Goal: Task Accomplishment & Management: Complete application form

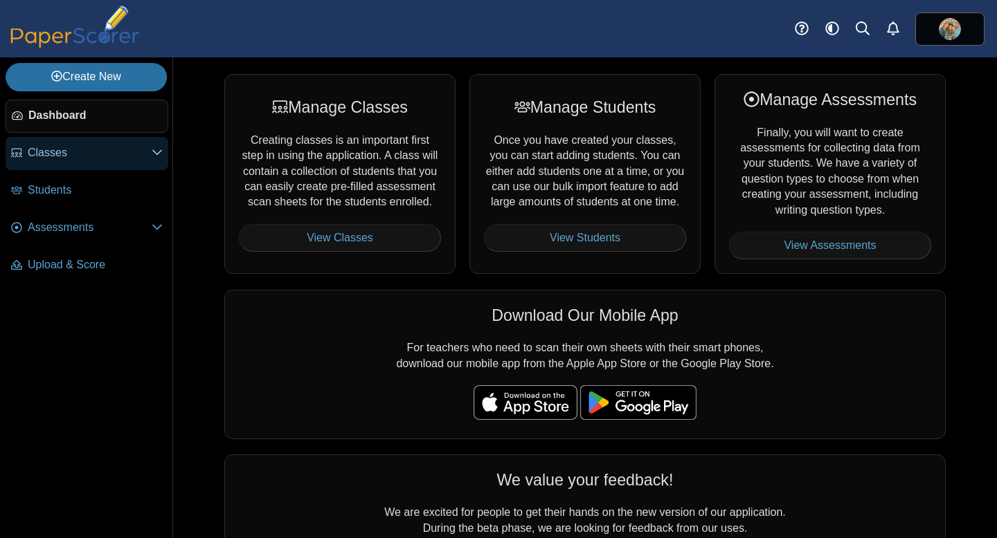
click at [158, 152] on icon at bounding box center [157, 152] width 11 height 11
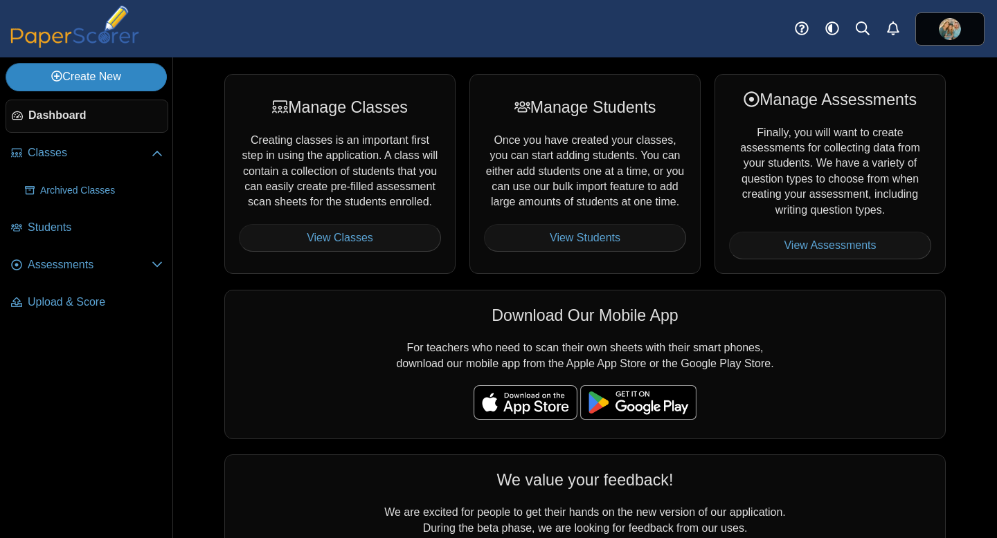
click at [122, 78] on link "Create New" at bounding box center [86, 77] width 161 height 28
click at [106, 76] on link "Create New" at bounding box center [86, 77] width 161 height 28
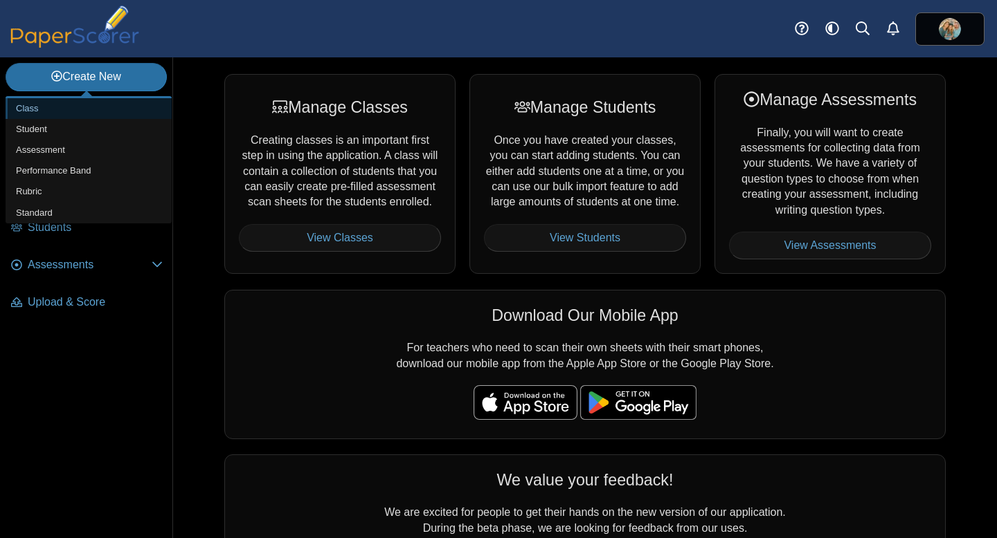
click at [55, 114] on link "Class" at bounding box center [89, 108] width 166 height 21
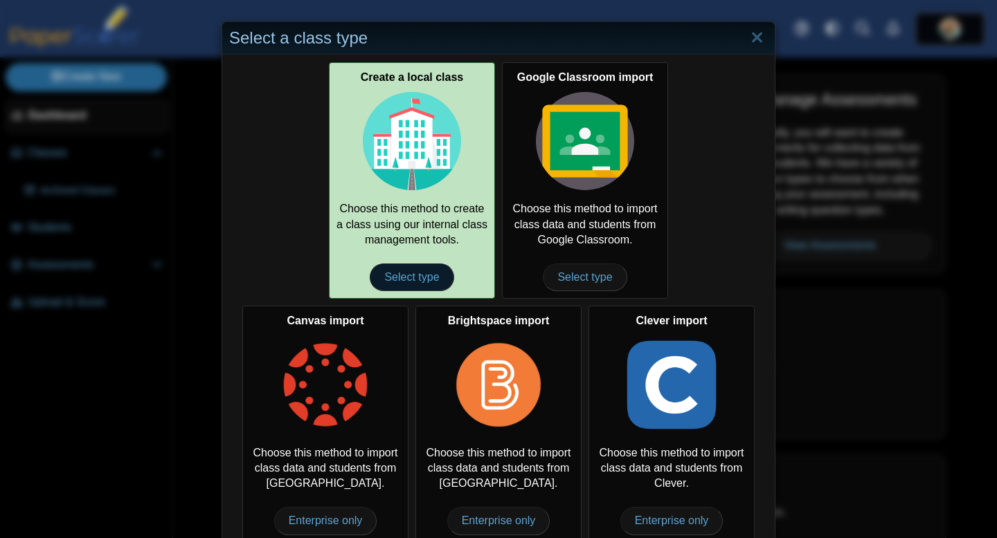
click at [419, 276] on span "Select type" at bounding box center [412, 278] width 84 height 28
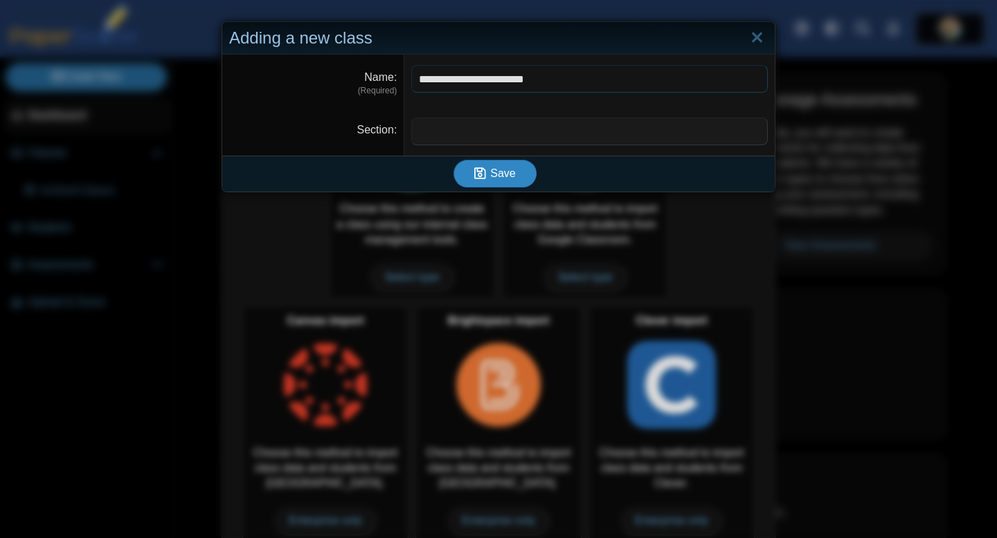
type input "**********"
click at [498, 179] on span "Save" at bounding box center [502, 173] width 25 height 12
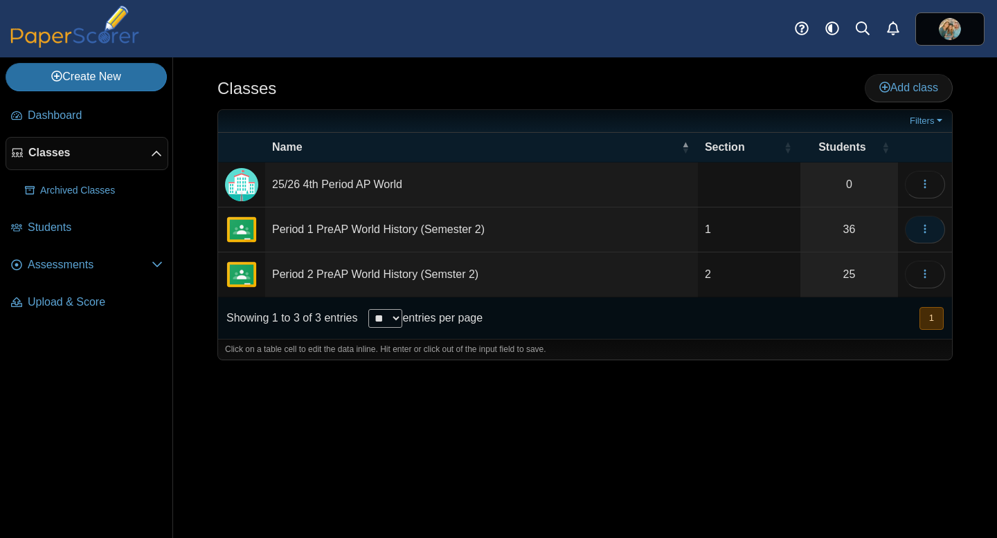
click at [928, 229] on icon "button" at bounding box center [924, 229] width 11 height 11
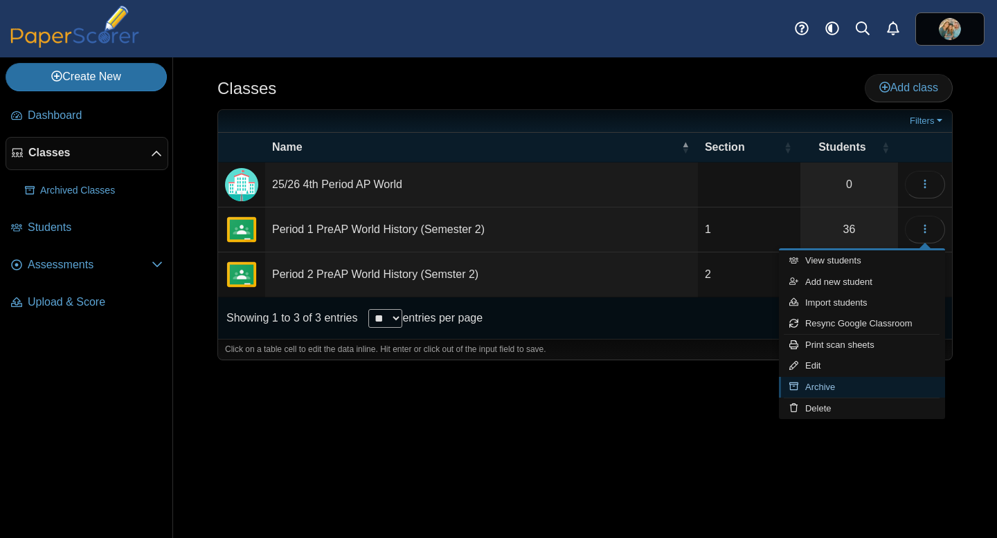
click at [827, 387] on link "Archive" at bounding box center [862, 387] width 166 height 21
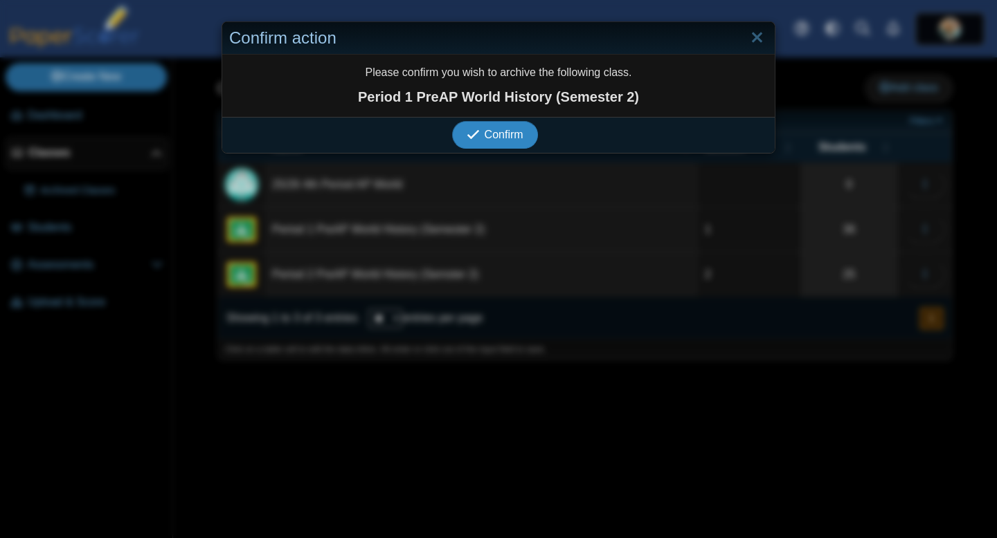
click at [513, 135] on span "Confirm" at bounding box center [503, 135] width 39 height 12
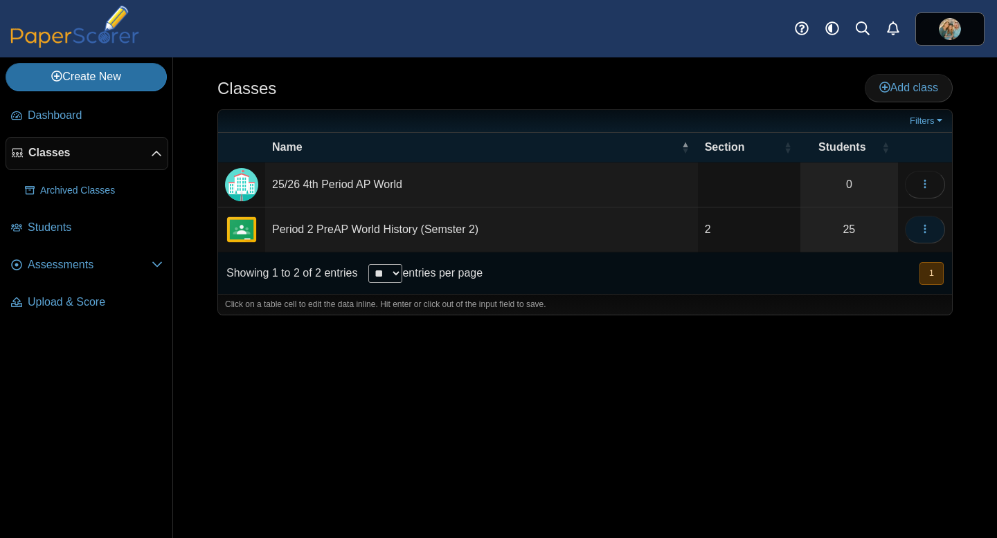
click at [923, 224] on icon "button" at bounding box center [924, 229] width 11 height 11
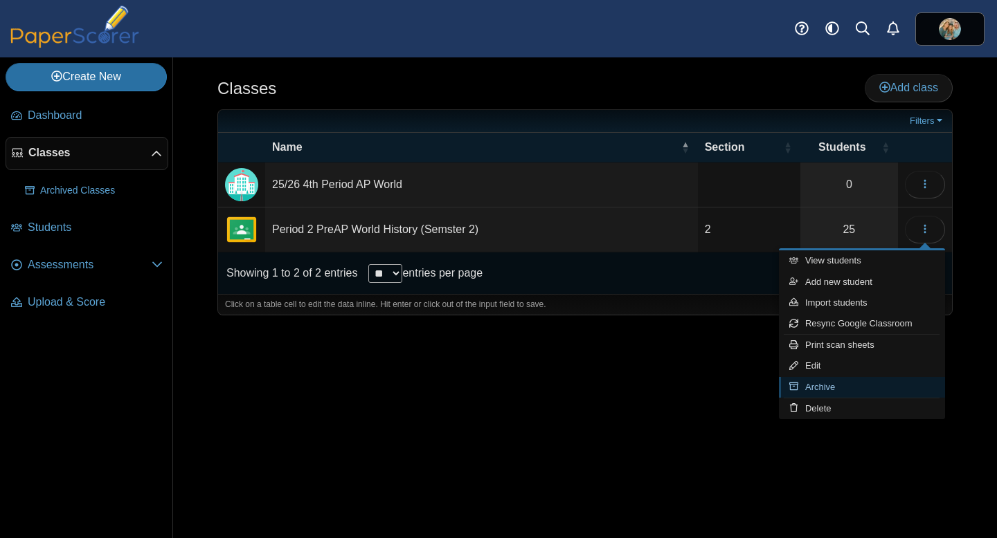
click at [826, 383] on link "Archive" at bounding box center [862, 387] width 166 height 21
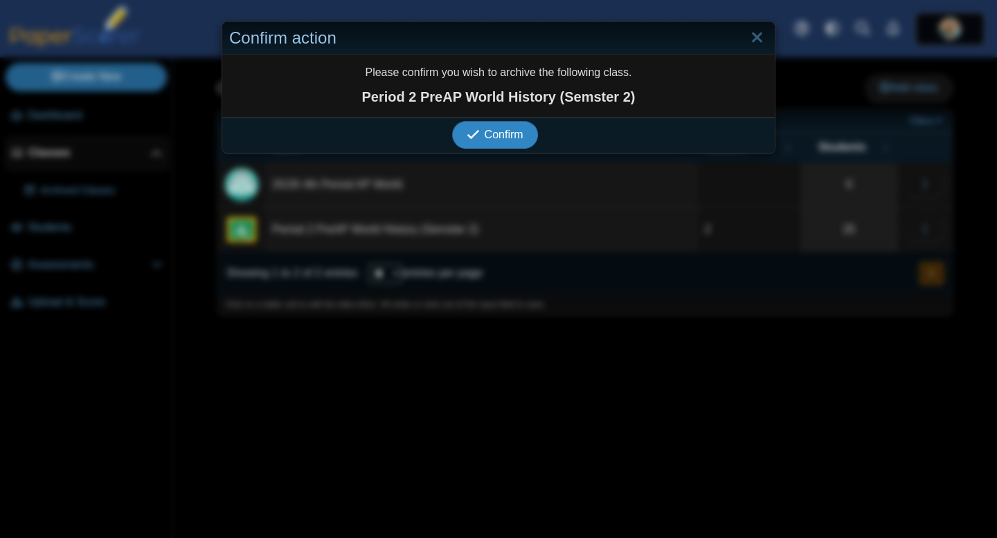
click at [507, 138] on span "Confirm" at bounding box center [503, 135] width 39 height 12
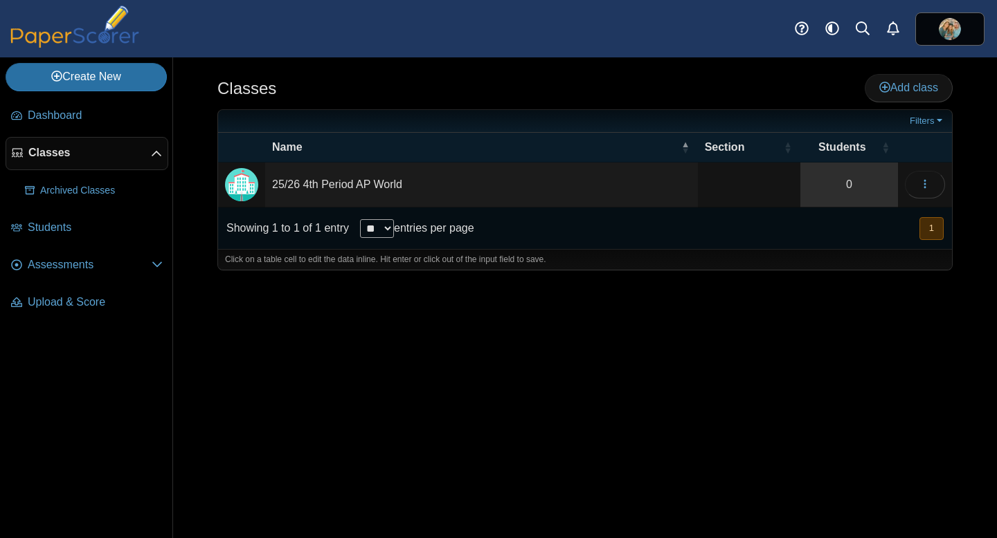
click at [852, 190] on link "0" at bounding box center [849, 185] width 98 height 44
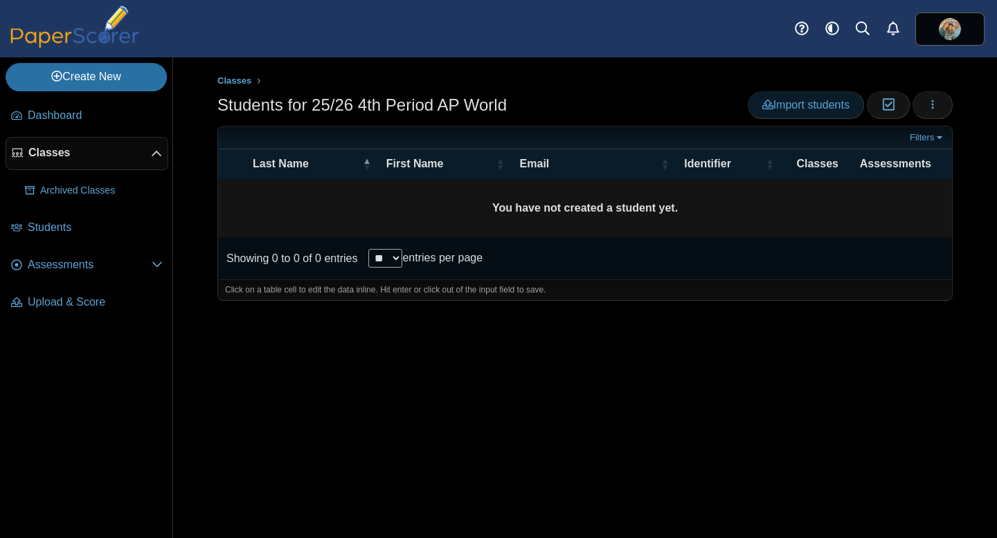
click at [807, 102] on span "Import students" at bounding box center [805, 105] width 87 height 12
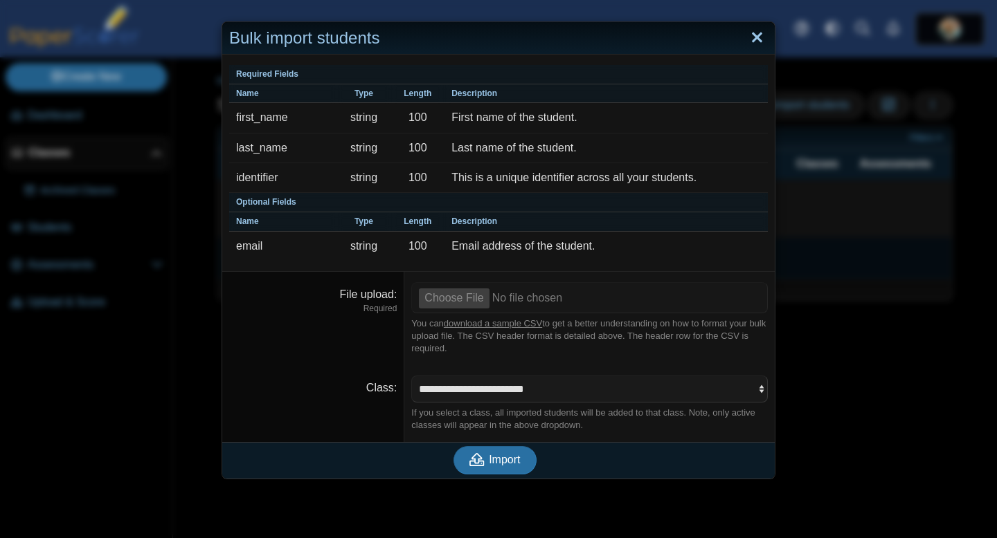
click at [757, 39] on link "Close" at bounding box center [756, 38] width 21 height 24
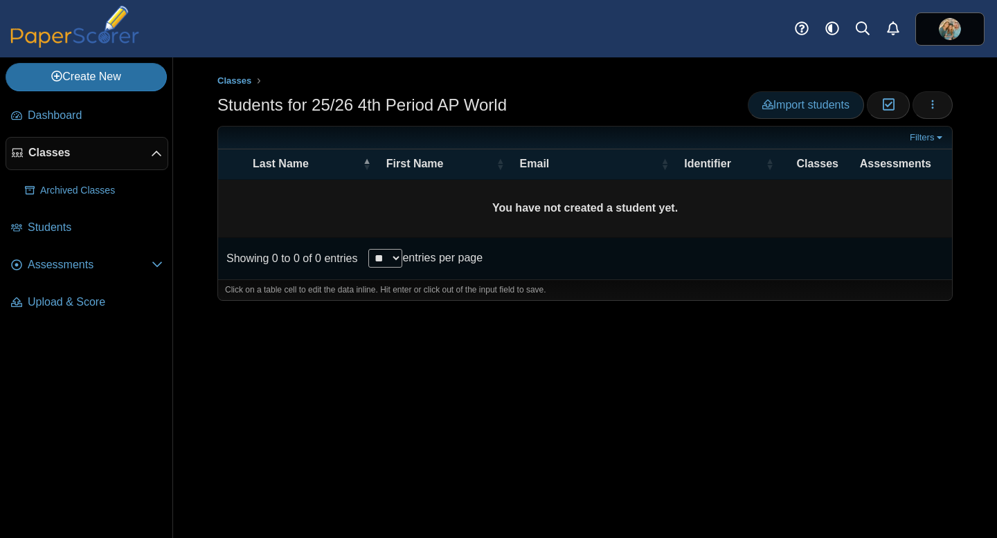
click at [779, 103] on span "Import students" at bounding box center [805, 105] width 87 height 12
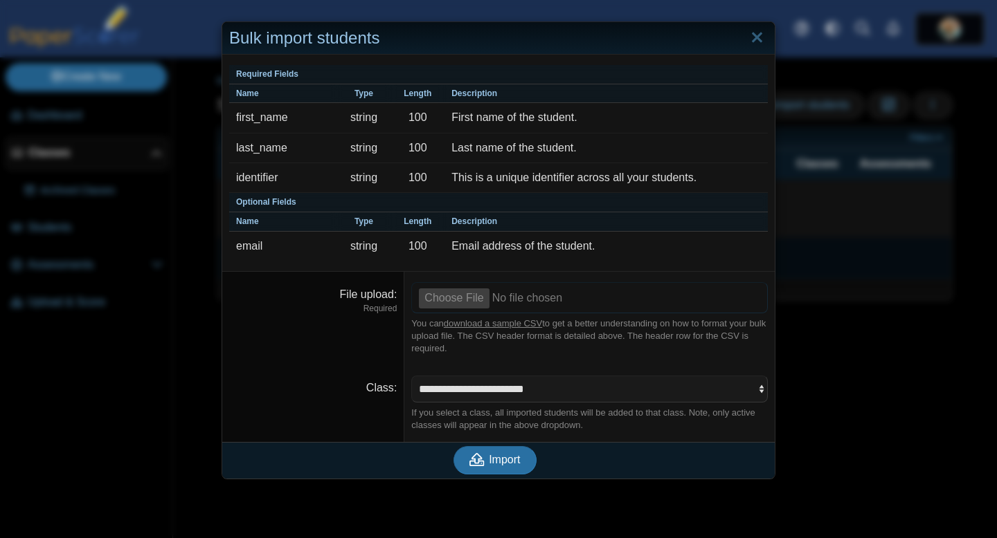
click at [461, 298] on input "File upload" at bounding box center [589, 297] width 356 height 30
type input "**********"
click at [505, 462] on span "Import" at bounding box center [504, 460] width 31 height 12
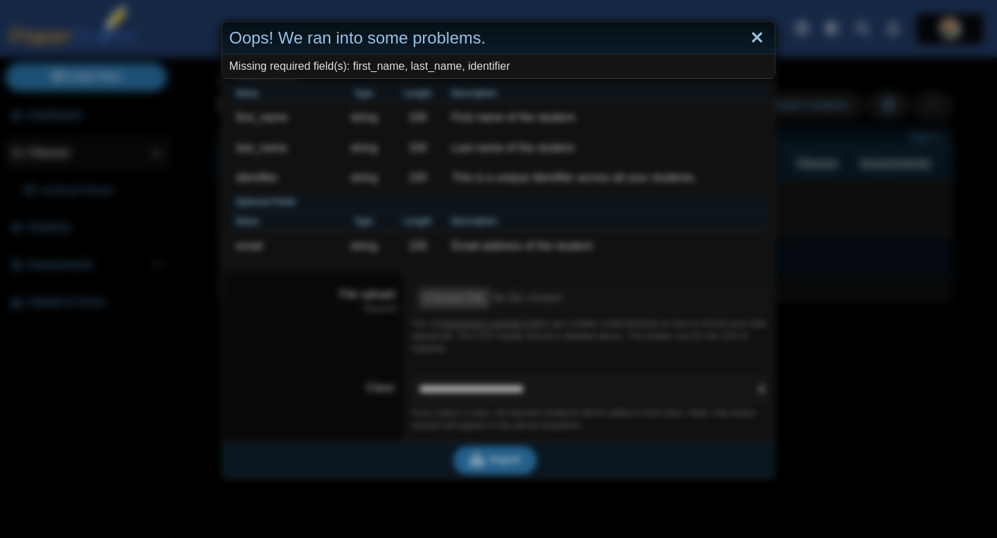
click at [759, 38] on link "Close" at bounding box center [756, 38] width 21 height 24
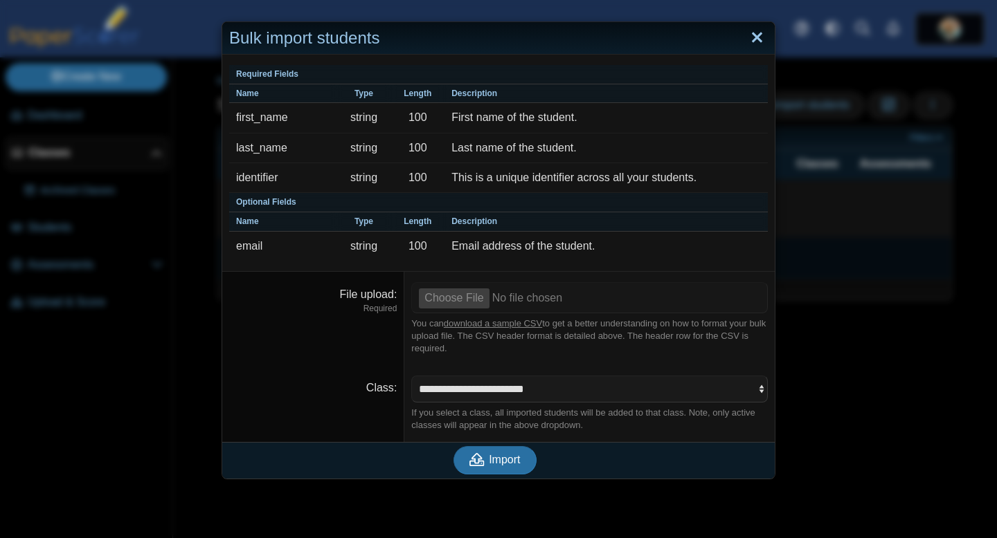
click at [760, 34] on link "Close" at bounding box center [756, 38] width 21 height 24
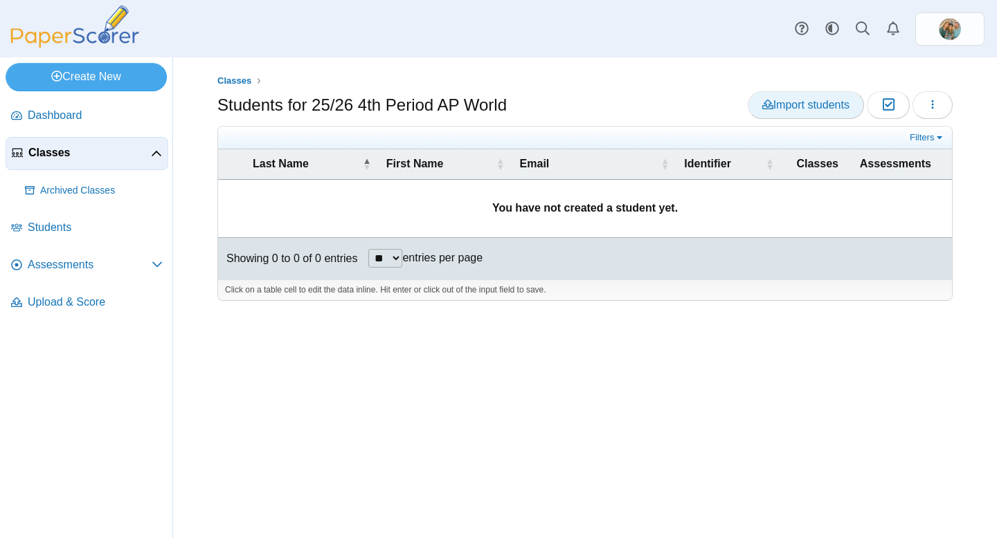
click at [806, 105] on span "Import students" at bounding box center [805, 105] width 87 height 12
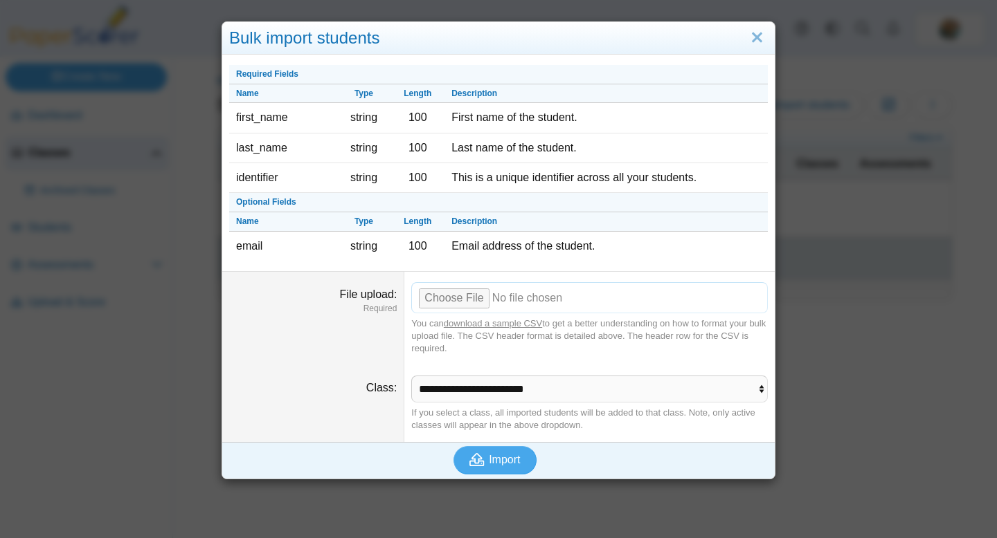
click at [468, 304] on input "File upload" at bounding box center [589, 297] width 356 height 30
click at [511, 463] on span "Import" at bounding box center [504, 460] width 31 height 12
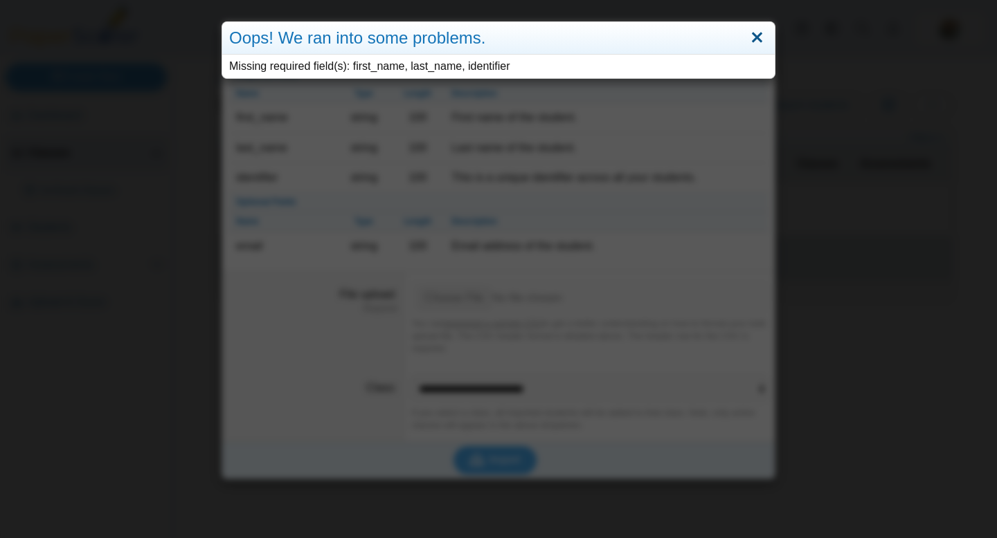
click at [758, 44] on link "Close" at bounding box center [756, 38] width 21 height 24
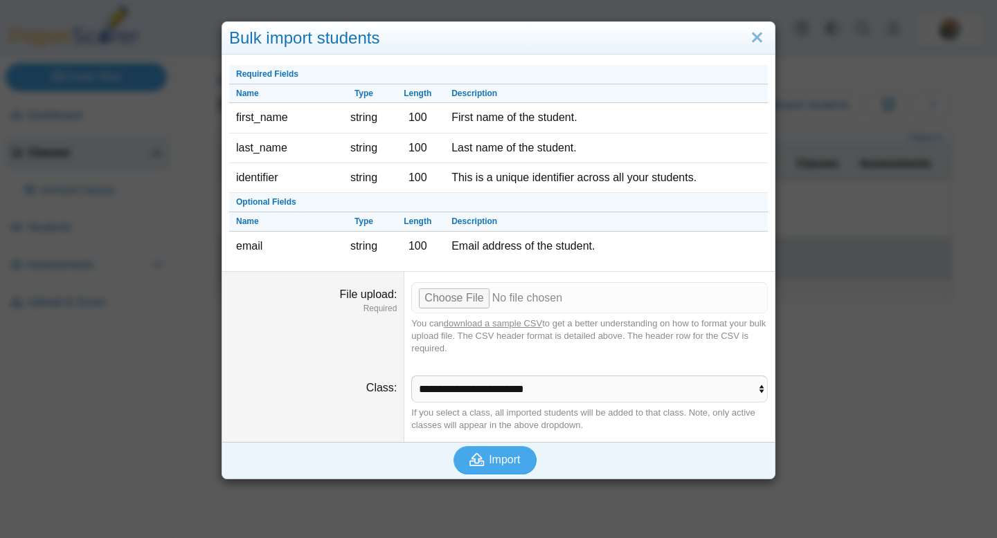
click at [509, 323] on link "download a sample CSV" at bounding box center [493, 323] width 98 height 10
click at [448, 298] on input "File upload" at bounding box center [589, 297] width 356 height 30
click at [508, 464] on span "Import" at bounding box center [504, 460] width 31 height 12
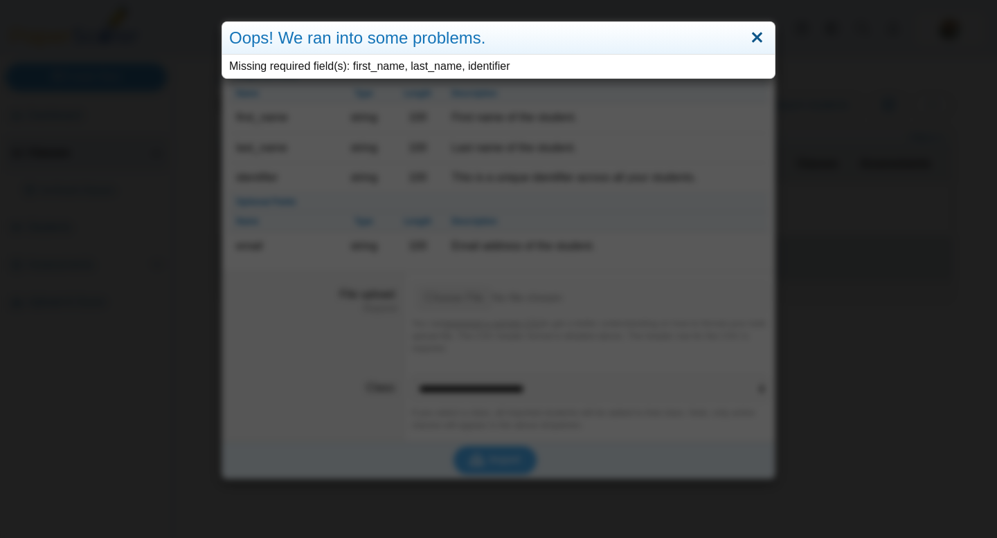
click at [757, 37] on link "Close" at bounding box center [756, 38] width 21 height 24
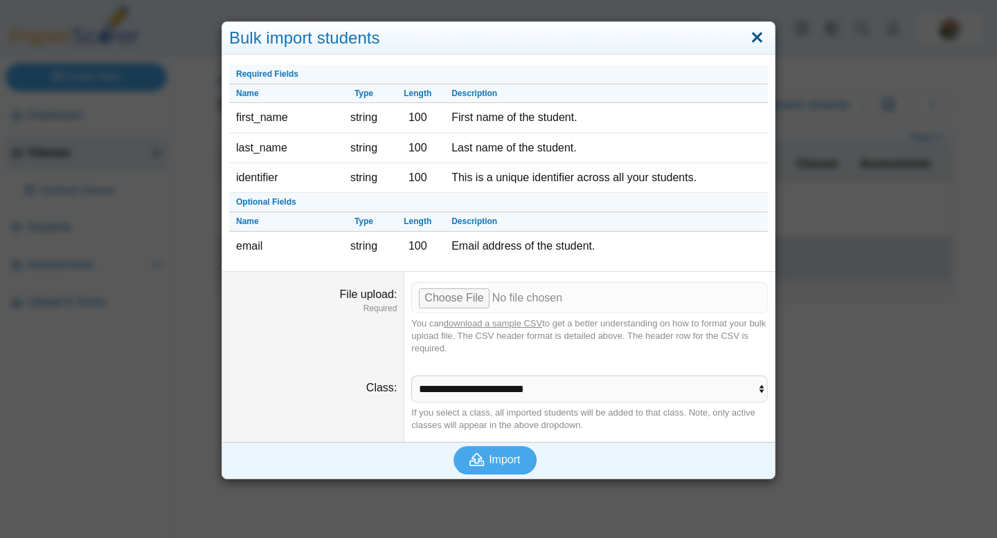
click at [758, 37] on link "Close" at bounding box center [756, 38] width 21 height 24
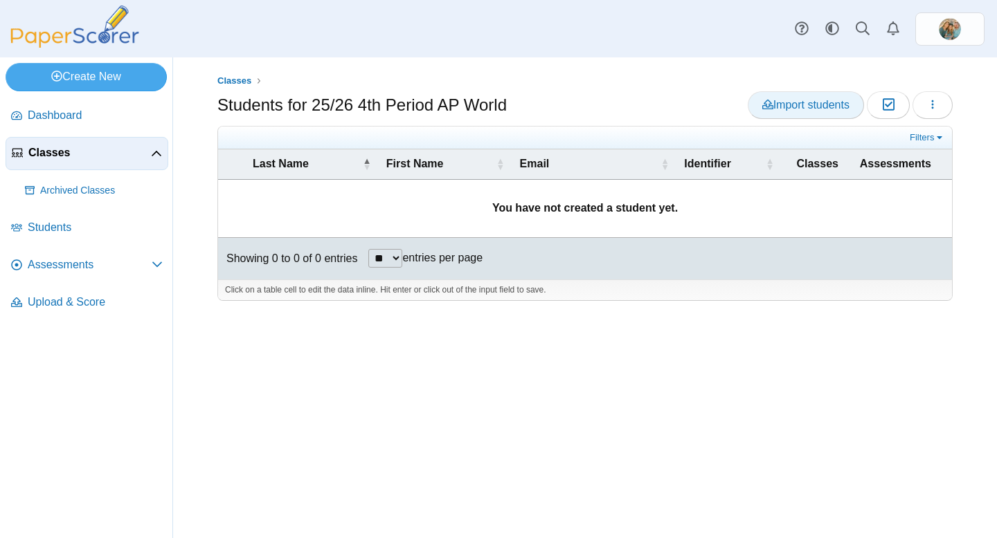
click at [774, 102] on span "Import students" at bounding box center [805, 105] width 87 height 12
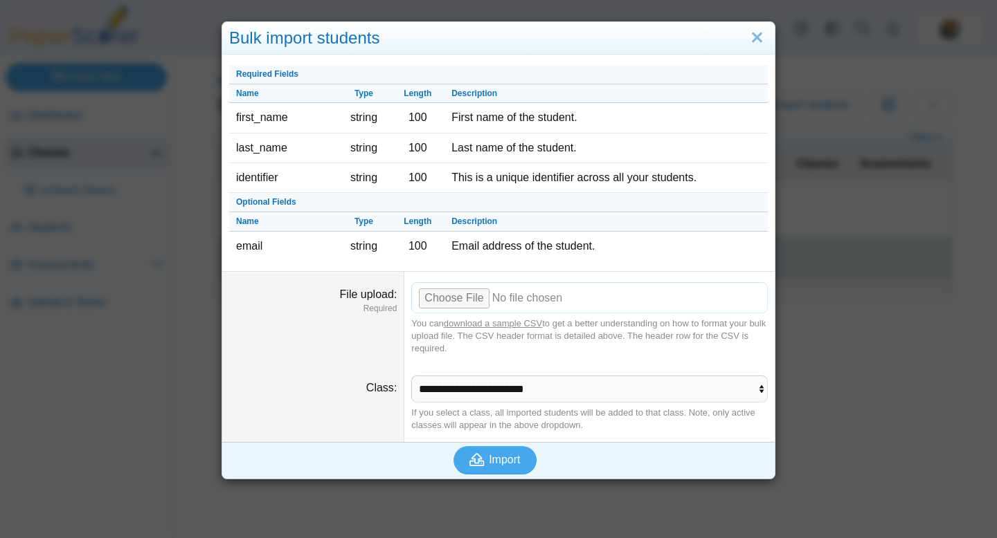
click at [446, 300] on input "File upload" at bounding box center [589, 297] width 356 height 30
click at [485, 462] on icon "submit" at bounding box center [478, 460] width 19 height 15
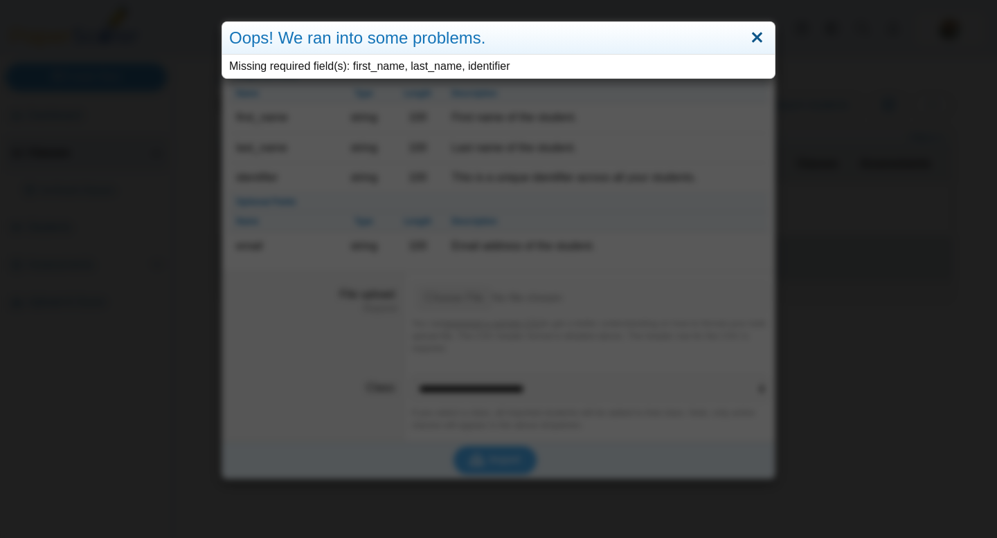
click at [759, 34] on link "Close" at bounding box center [756, 38] width 21 height 24
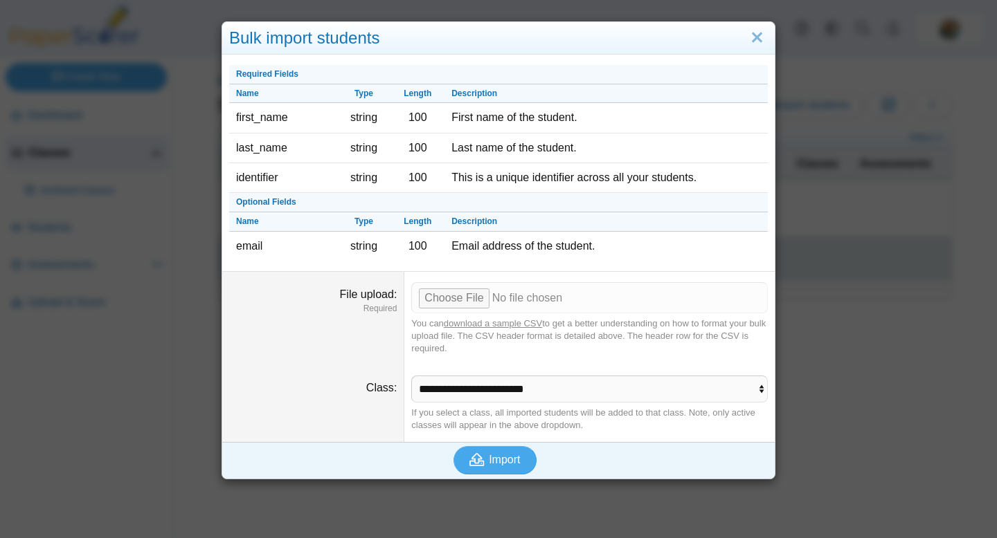
click at [505, 321] on link "download a sample CSV" at bounding box center [493, 323] width 98 height 10
click at [761, 36] on link "Close" at bounding box center [756, 38] width 21 height 24
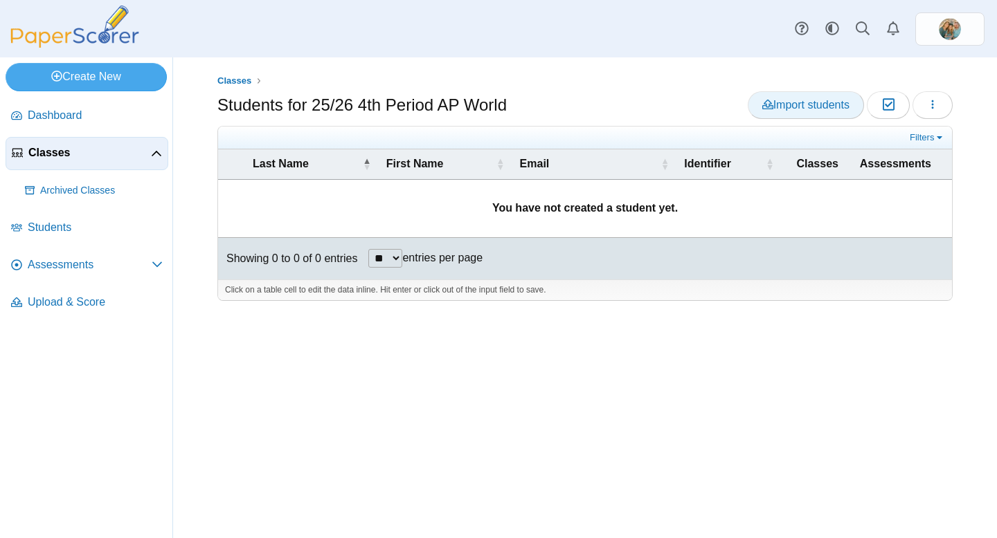
click at [794, 104] on span "Import students" at bounding box center [805, 105] width 87 height 12
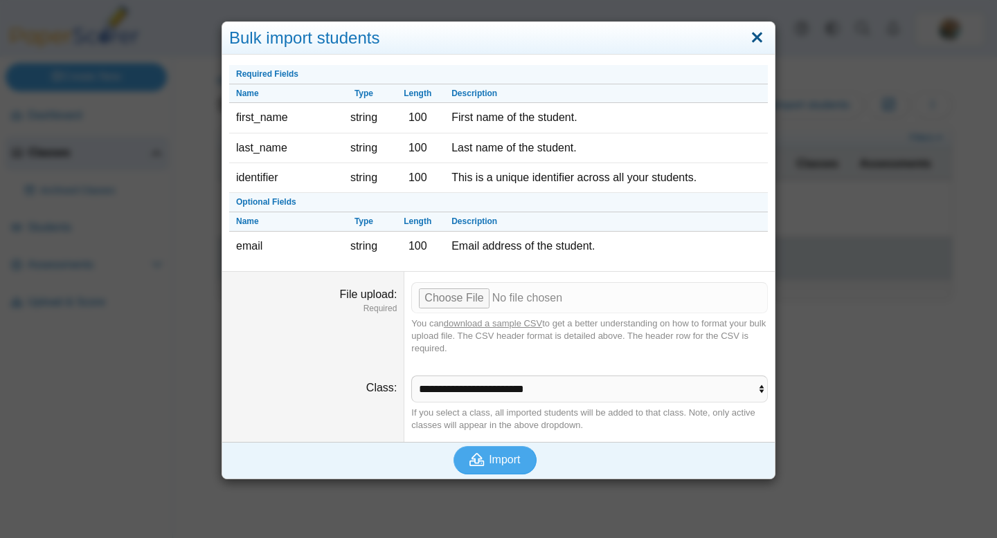
click at [757, 39] on link "Close" at bounding box center [756, 38] width 21 height 24
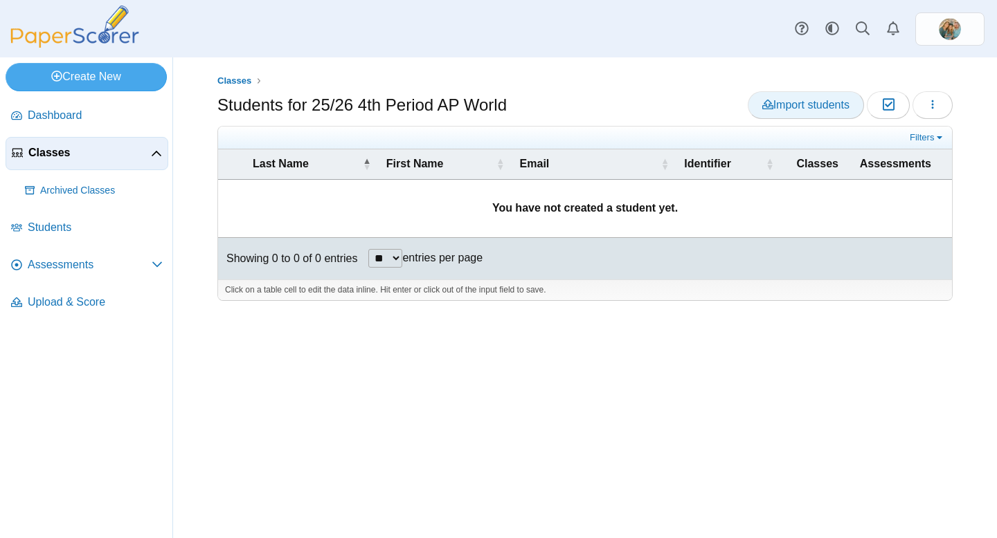
click at [795, 107] on span "Import students" at bounding box center [805, 105] width 87 height 12
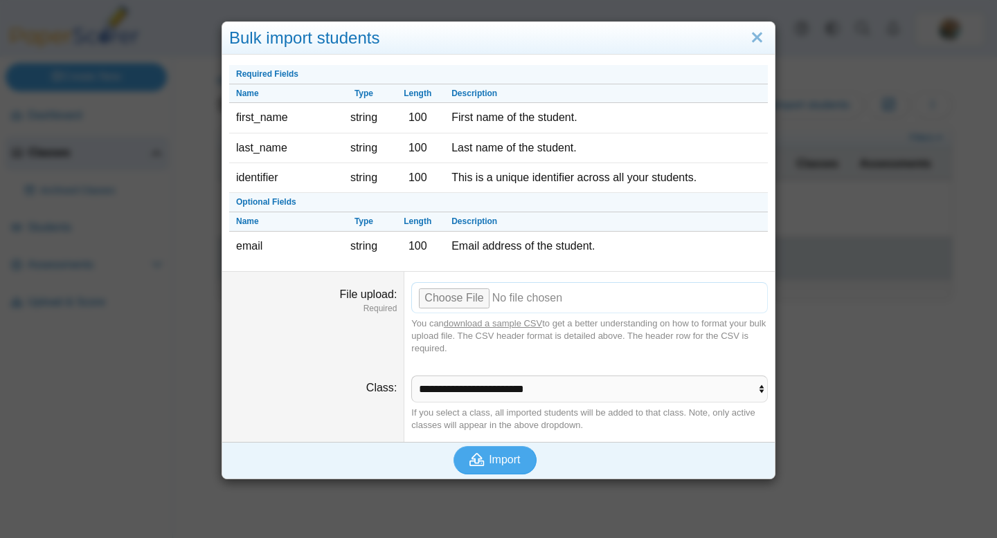
click at [462, 296] on input "File upload" at bounding box center [589, 297] width 356 height 30
click at [471, 298] on input "File upload" at bounding box center [589, 297] width 356 height 30
type input "**********"
click at [507, 460] on span "Import" at bounding box center [504, 460] width 31 height 12
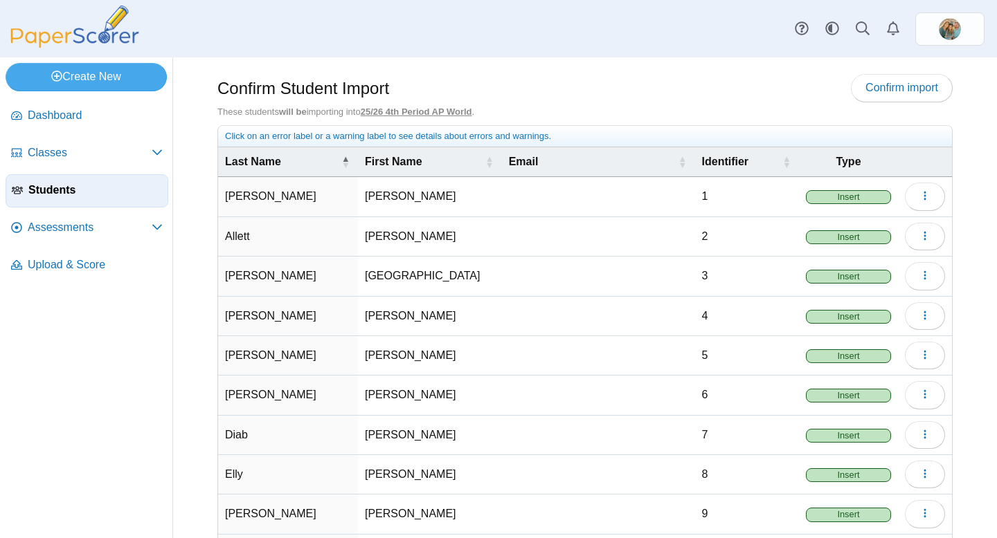
click at [851, 202] on span "Insert" at bounding box center [848, 197] width 85 height 14
click at [845, 198] on span "Insert" at bounding box center [848, 197] width 85 height 14
click at [892, 84] on span "Confirm import" at bounding box center [901, 88] width 73 height 12
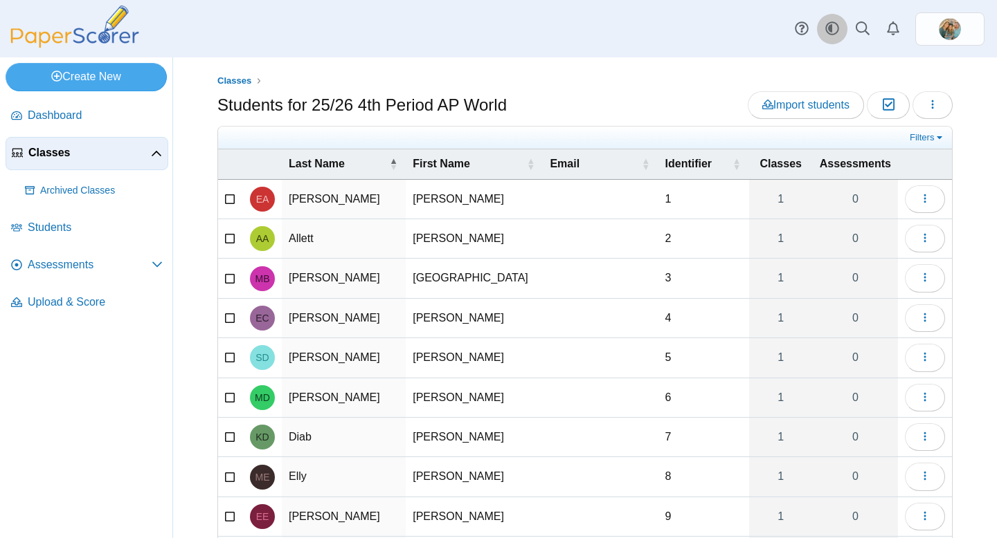
click at [836, 24] on use at bounding box center [831, 28] width 13 height 13
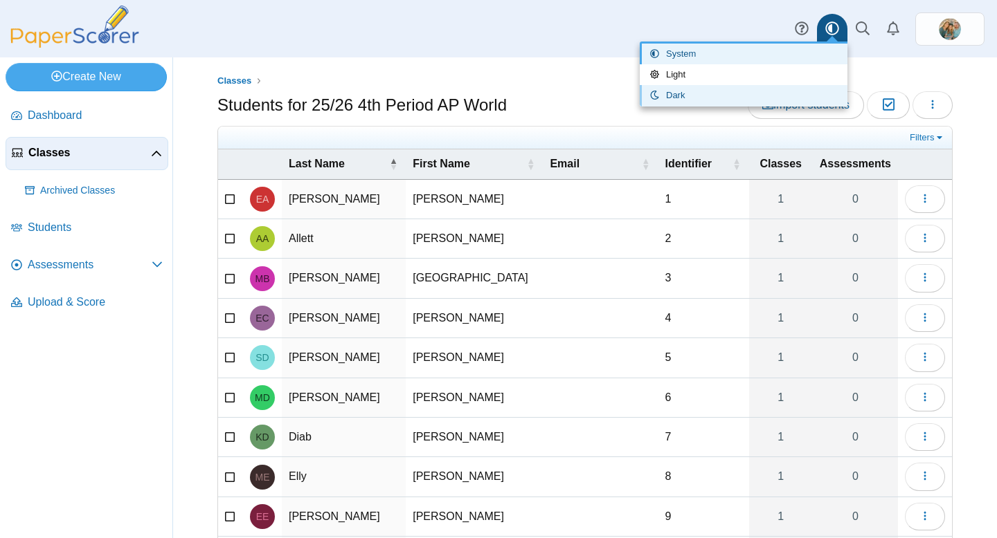
click at [727, 89] on link "Dark" at bounding box center [743, 95] width 208 height 21
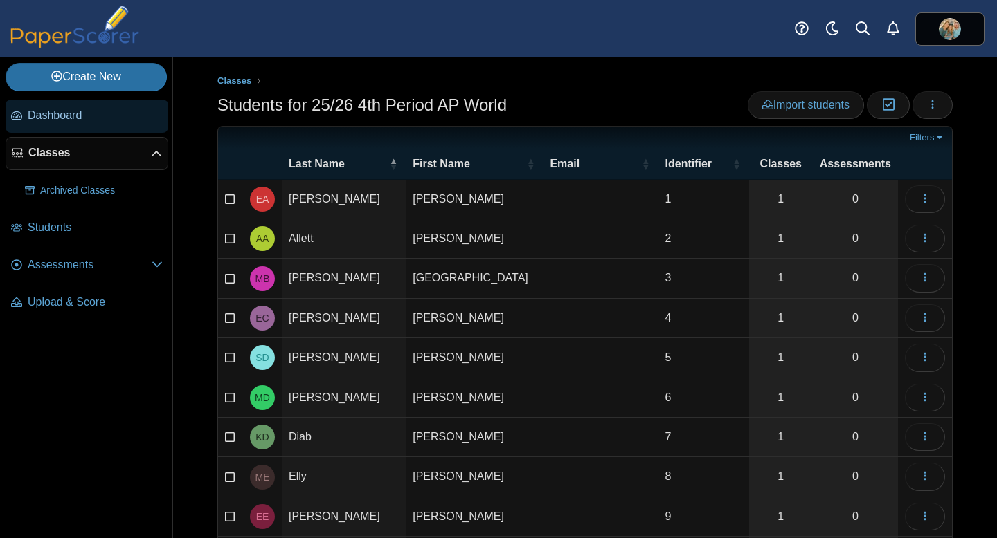
click at [78, 131] on link "Dashboard" at bounding box center [87, 116] width 163 height 33
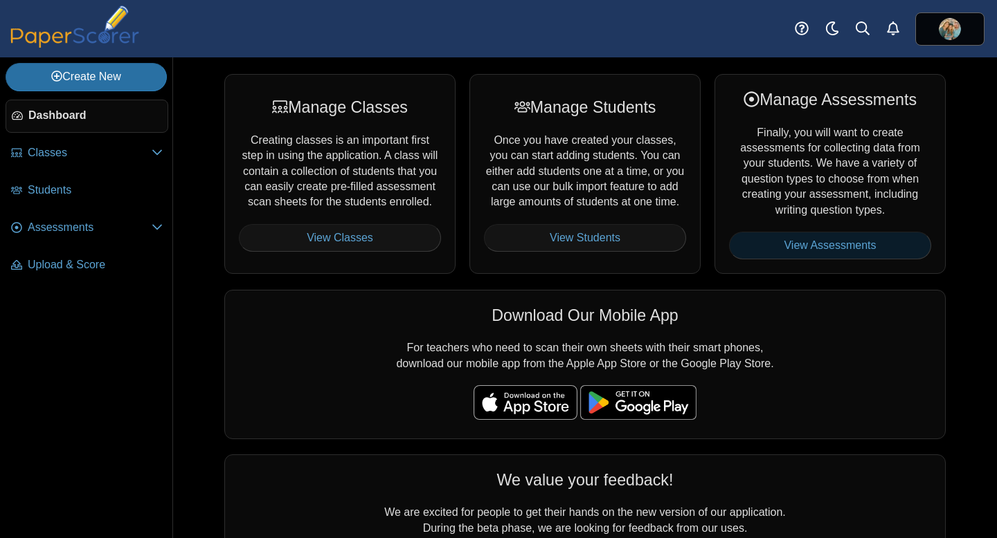
click at [869, 247] on link "View Assessments" at bounding box center [830, 246] width 202 height 28
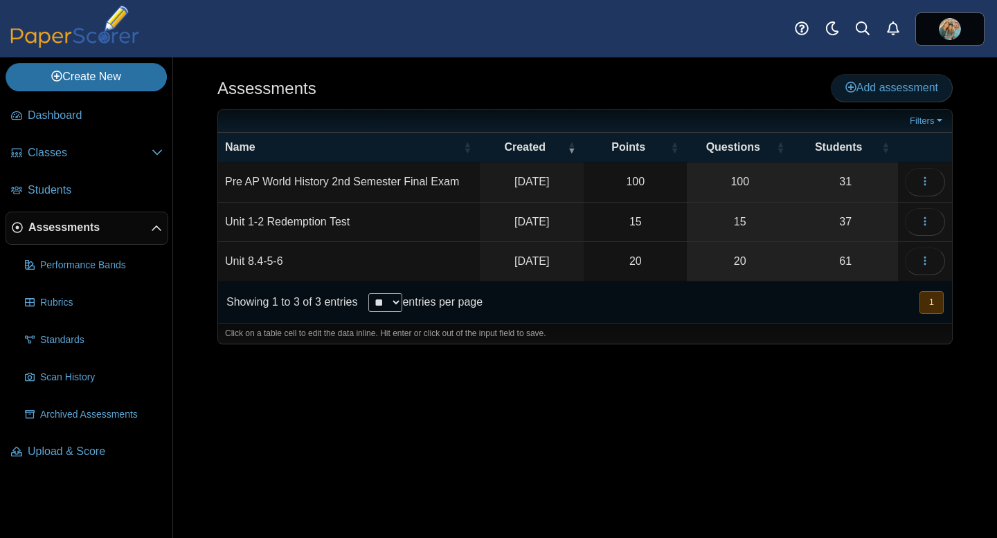
click at [862, 89] on span "Add assessment" at bounding box center [891, 88] width 93 height 12
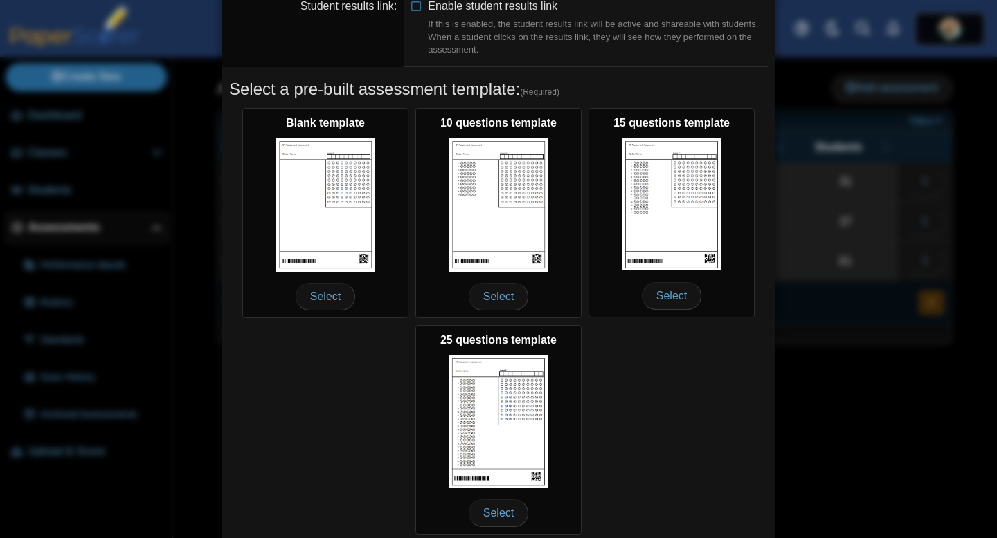
scroll to position [185, 0]
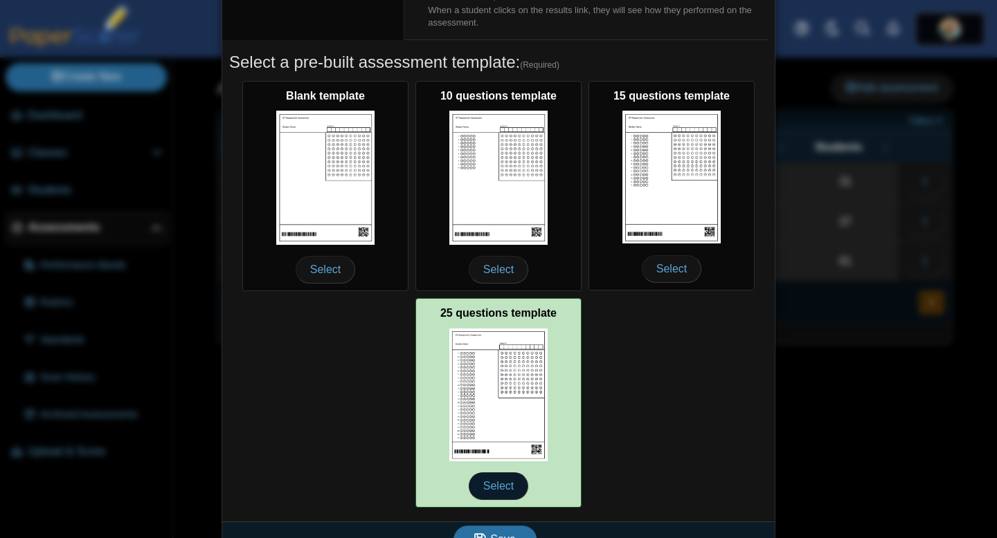
type input "**********"
click at [497, 484] on span "Select" at bounding box center [499, 487] width 60 height 28
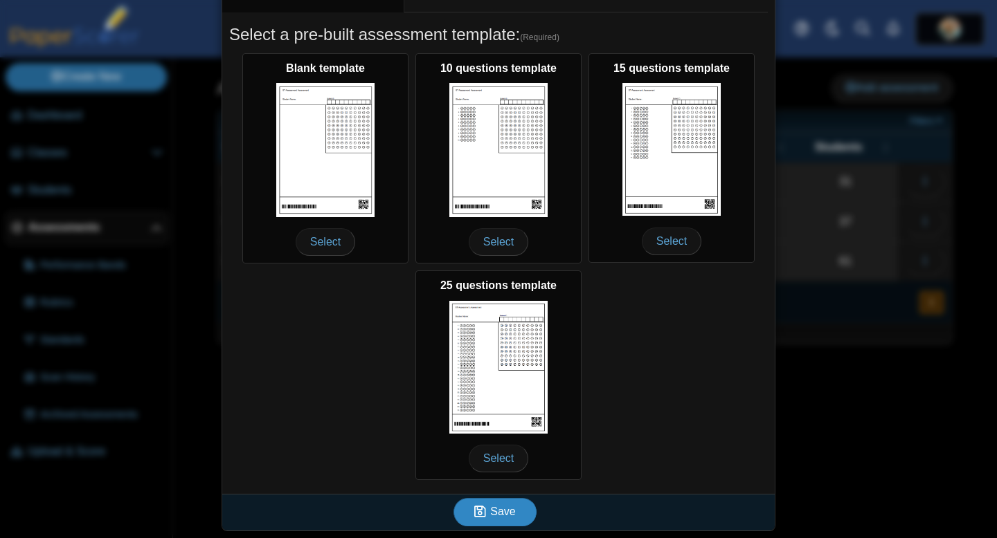
click at [496, 512] on span "Save" at bounding box center [502, 512] width 25 height 12
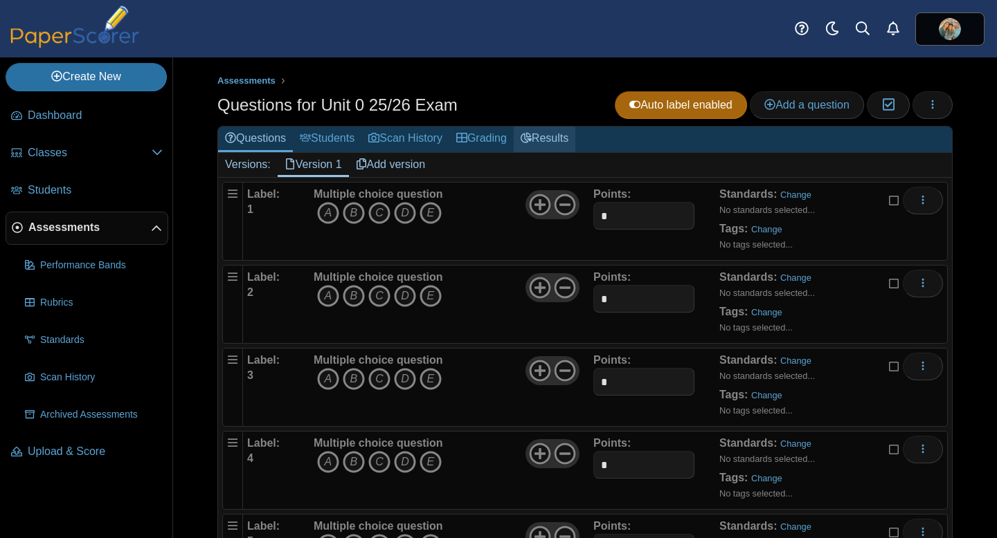
click at [559, 134] on link "Results" at bounding box center [545, 140] width 62 height 26
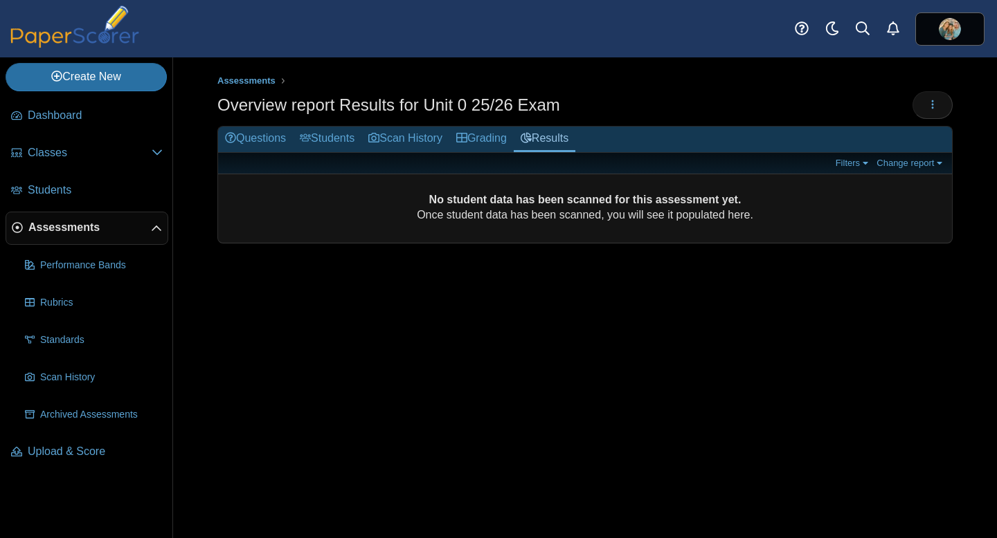
click at [630, 84] on ul "Assessments" at bounding box center [584, 81] width 735 height 14
